Goal: Task Accomplishment & Management: Manage account settings

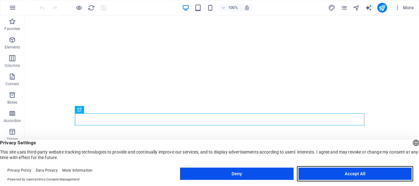
click at [356, 178] on button "Accept All" at bounding box center [354, 174] width 113 height 12
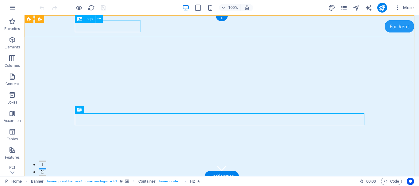
click at [91, 181] on div "Awami Fabrics" at bounding box center [221, 187] width 289 height 12
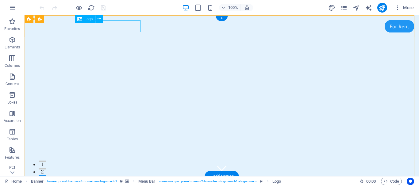
click at [115, 181] on div "Awami Fabrics" at bounding box center [221, 187] width 289 height 12
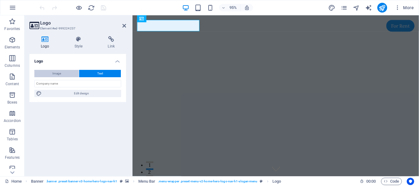
click at [61, 72] on span "Image" at bounding box center [56, 73] width 9 height 7
select select "DISABLED_OPTION_VALUE"
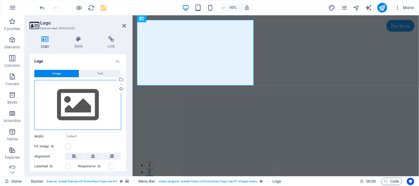
click at [75, 104] on div "Drag files here, click to choose files or select files from Files or our free s…" at bounding box center [77, 105] width 87 height 50
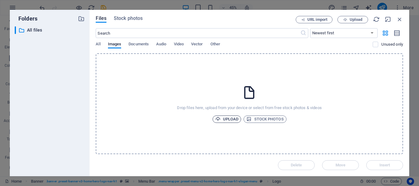
click at [229, 119] on span "Upload" at bounding box center [226, 119] width 23 height 7
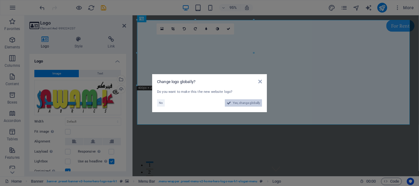
drag, startPoint x: 240, startPoint y: 101, endPoint x: 238, endPoint y: 191, distance: 90.4
click at [240, 101] on span "Yes, change globally" at bounding box center [246, 102] width 27 height 7
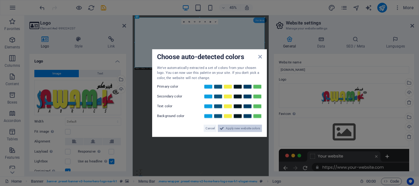
click at [232, 129] on span "Apply new website colors" at bounding box center [243, 128] width 34 height 7
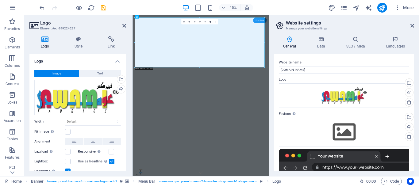
scroll to position [23, 0]
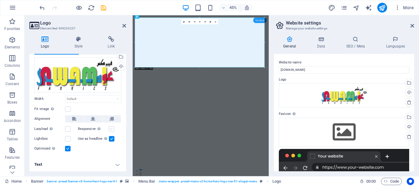
click at [111, 129] on label at bounding box center [112, 129] width 6 height 6
click at [0, 0] on input "Responsive Automatically load retina image and smartphone optimized sizes." at bounding box center [0, 0] width 0 height 0
click at [70, 127] on label at bounding box center [68, 129] width 6 height 6
click at [0, 0] on input "Lazyload Loading images after the page loads improves page speed." at bounding box center [0, 0] width 0 height 0
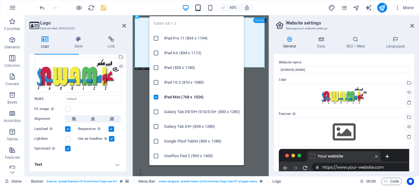
click at [199, 9] on icon "button" at bounding box center [197, 7] width 7 height 7
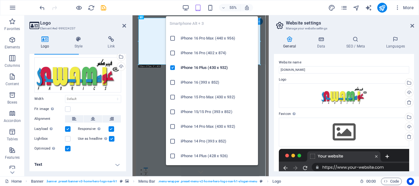
click at [213, 39] on h6 "iPhone 16 Pro Max (440 x 956)" at bounding box center [218, 38] width 74 height 7
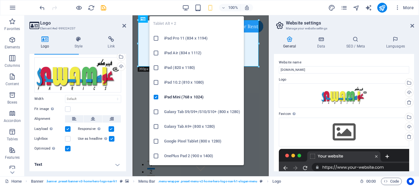
click at [194, 41] on h6 "iPad Pro 11 (834 x 1194)" at bounding box center [202, 38] width 76 height 7
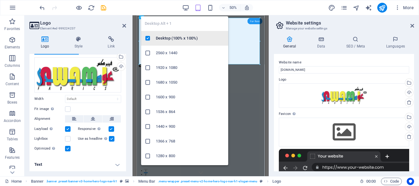
click at [187, 38] on h6 "Desktop (100% x 100%)" at bounding box center [190, 38] width 69 height 7
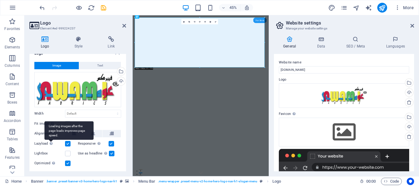
scroll to position [0, 0]
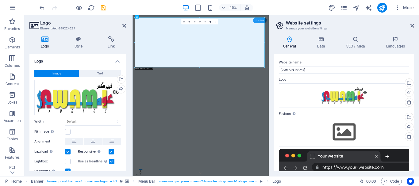
click at [277, 9] on div "45% More" at bounding box center [227, 8] width 378 height 10
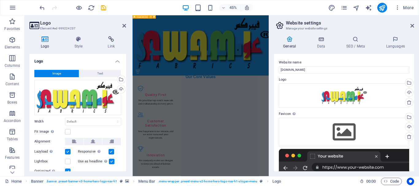
scroll to position [1042, 0]
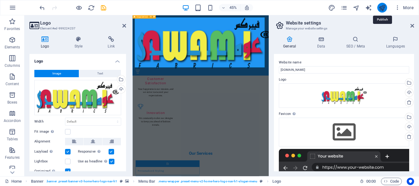
click at [384, 10] on icon "publish" at bounding box center [381, 7] width 7 height 7
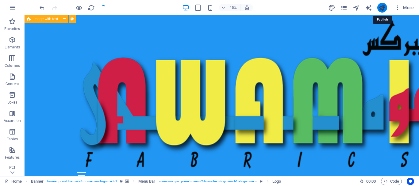
checkbox input "false"
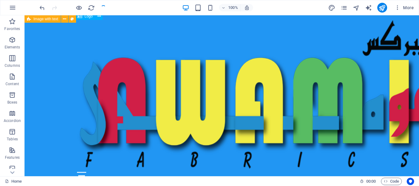
scroll to position [1330, 0]
click at [185, 64] on div at bounding box center [221, 96] width 289 height 152
